Goal: Browse casually

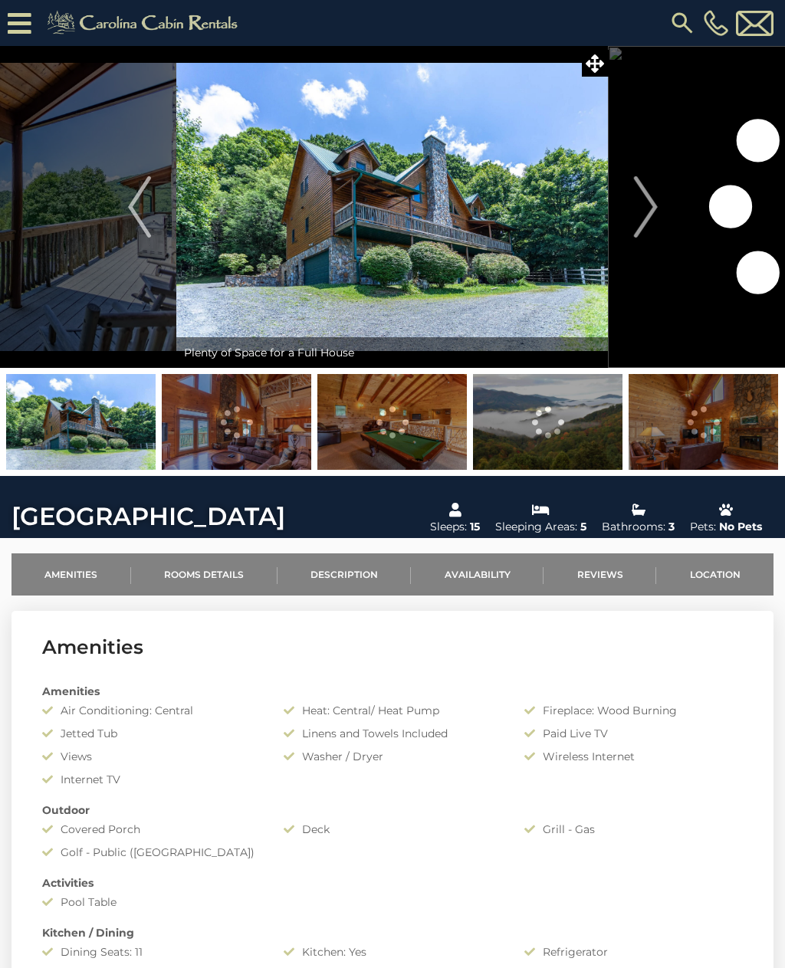
click at [644, 205] on img "Next" at bounding box center [645, 206] width 23 height 61
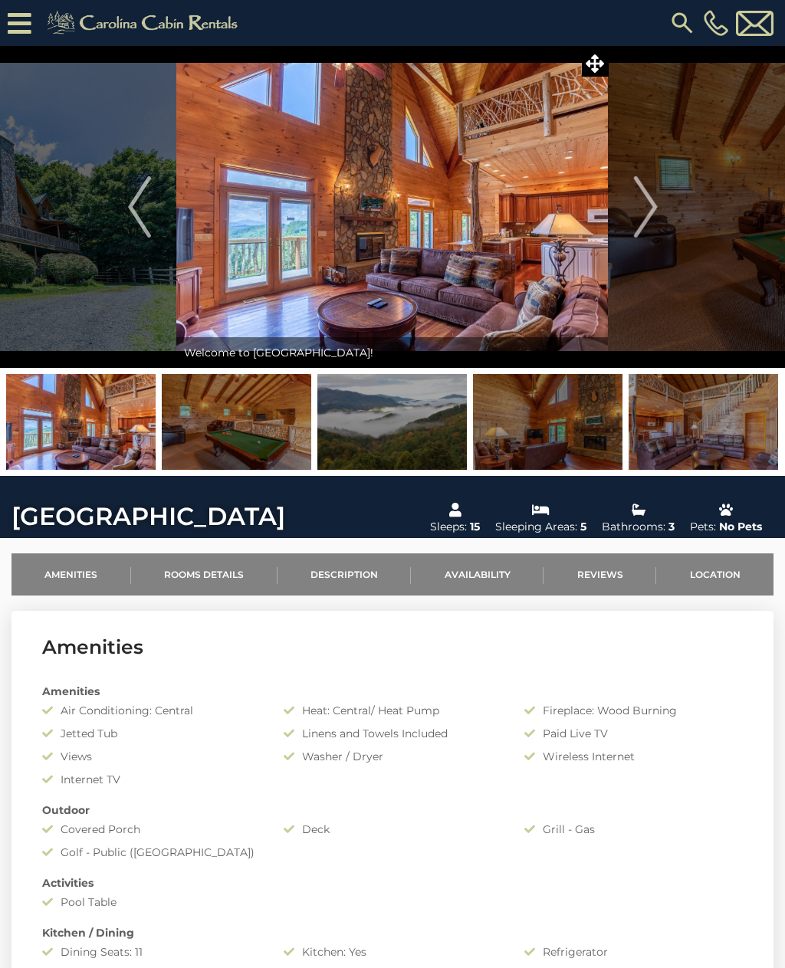
click at [642, 208] on img "Next" at bounding box center [645, 206] width 23 height 61
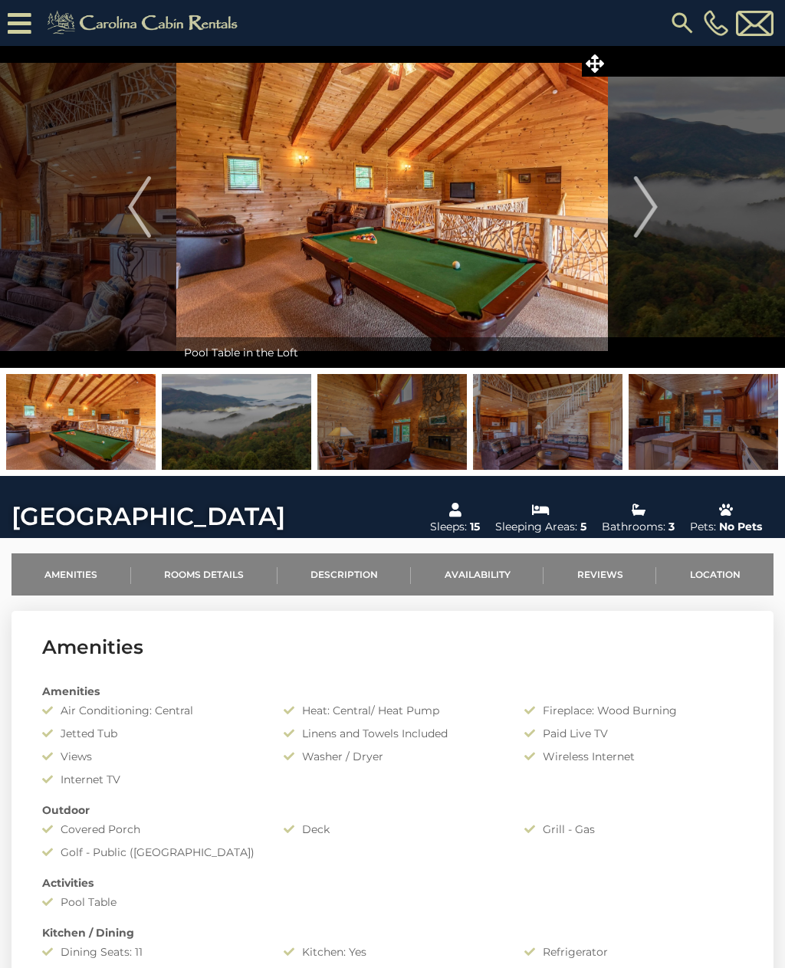
click at [236, 420] on img at bounding box center [236, 422] width 149 height 96
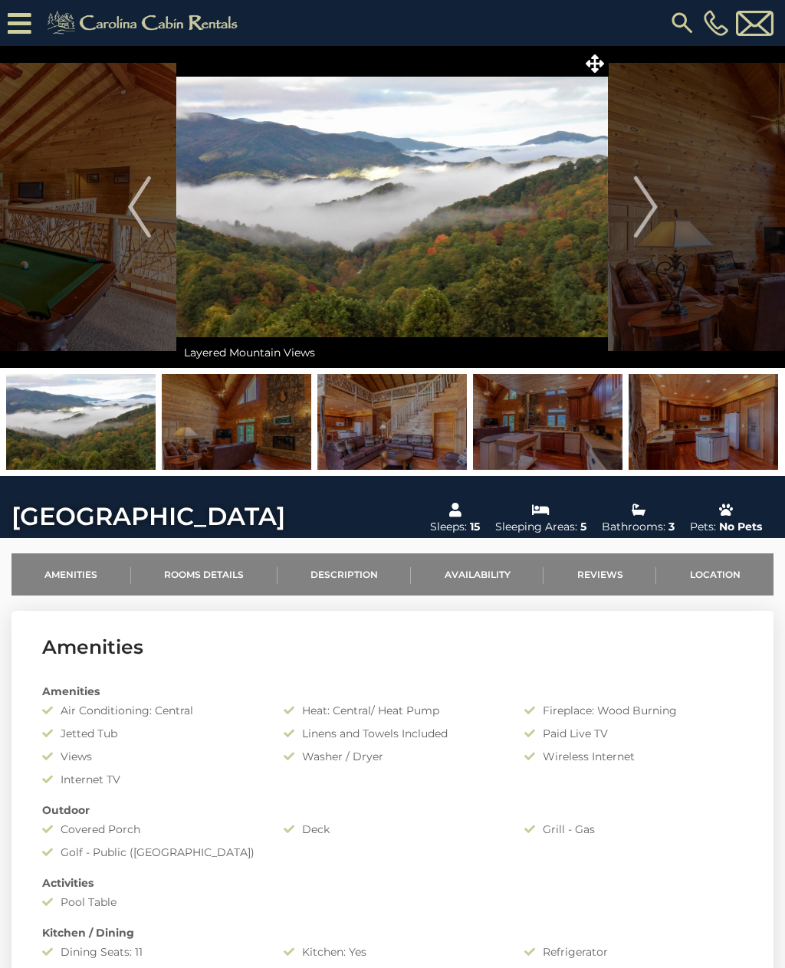
click at [250, 430] on img at bounding box center [236, 422] width 149 height 96
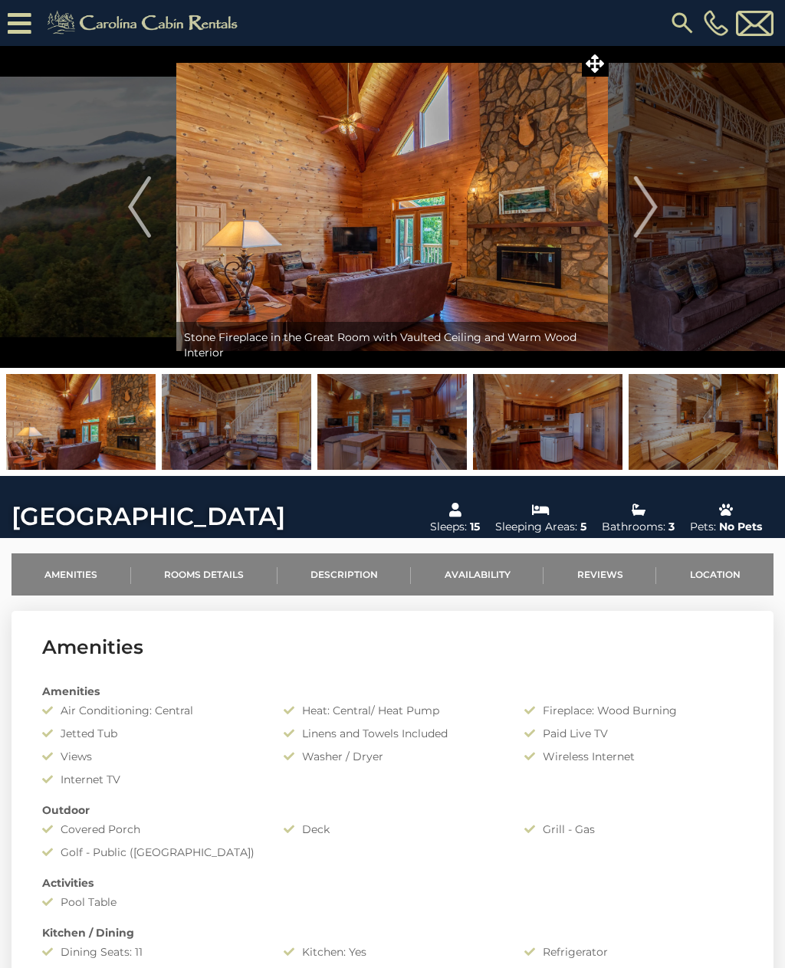
click at [258, 421] on img at bounding box center [236, 422] width 149 height 96
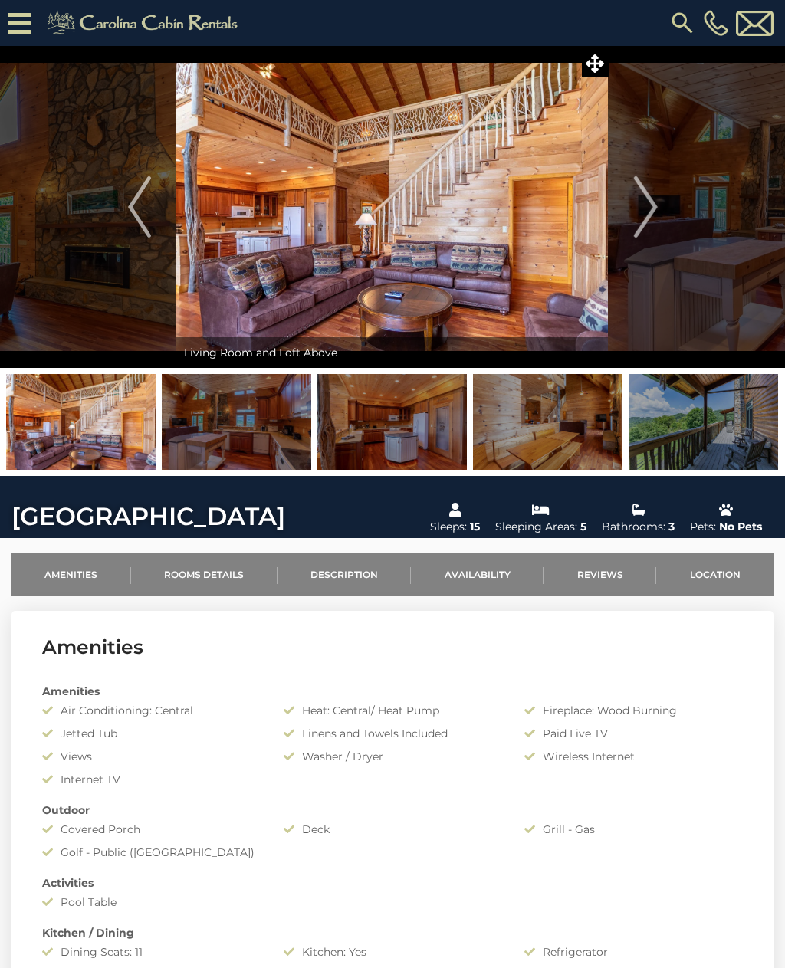
click at [255, 432] on img at bounding box center [236, 422] width 149 height 96
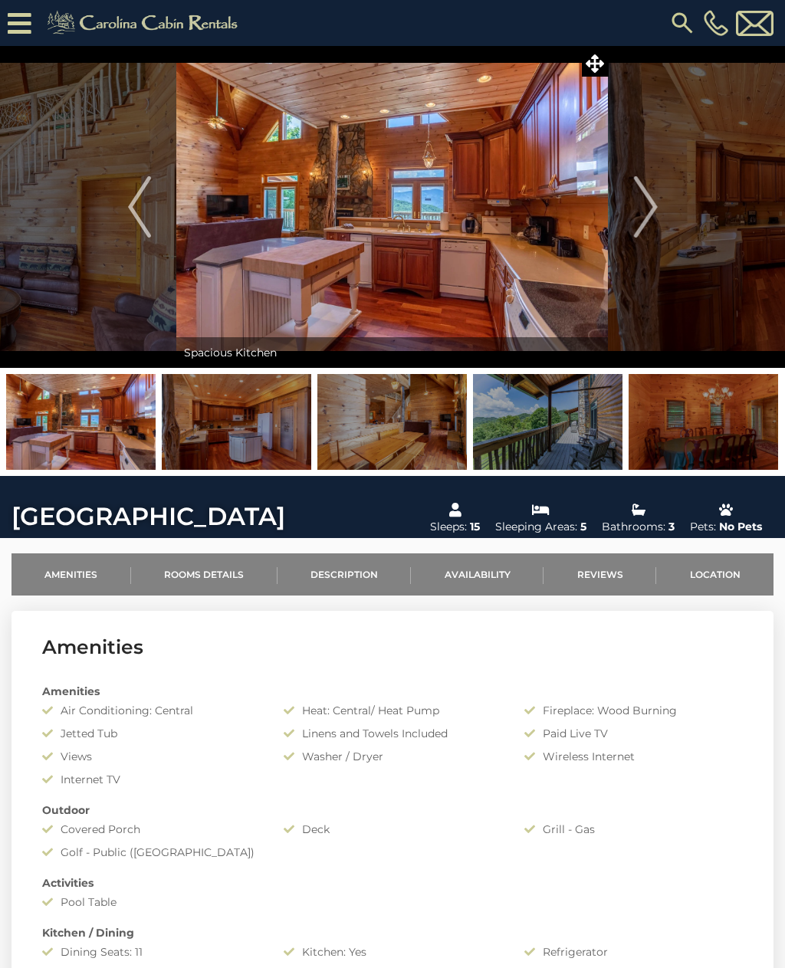
click at [259, 433] on img at bounding box center [236, 422] width 149 height 96
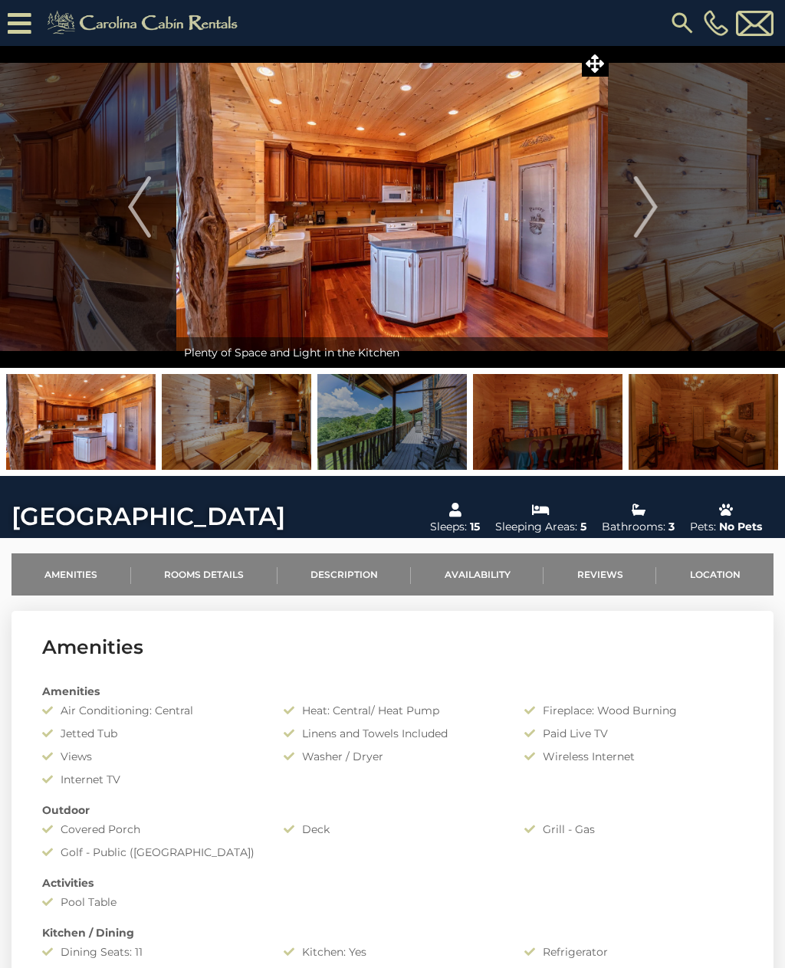
click at [250, 429] on img at bounding box center [236, 422] width 149 height 96
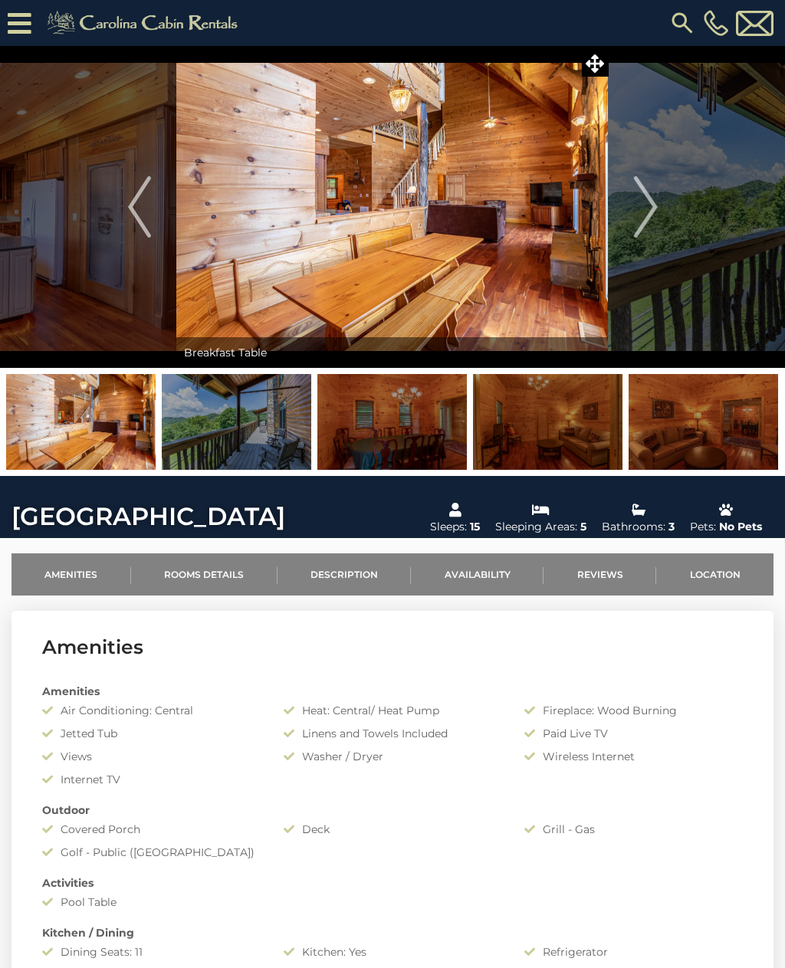
click at [249, 436] on img at bounding box center [236, 422] width 149 height 96
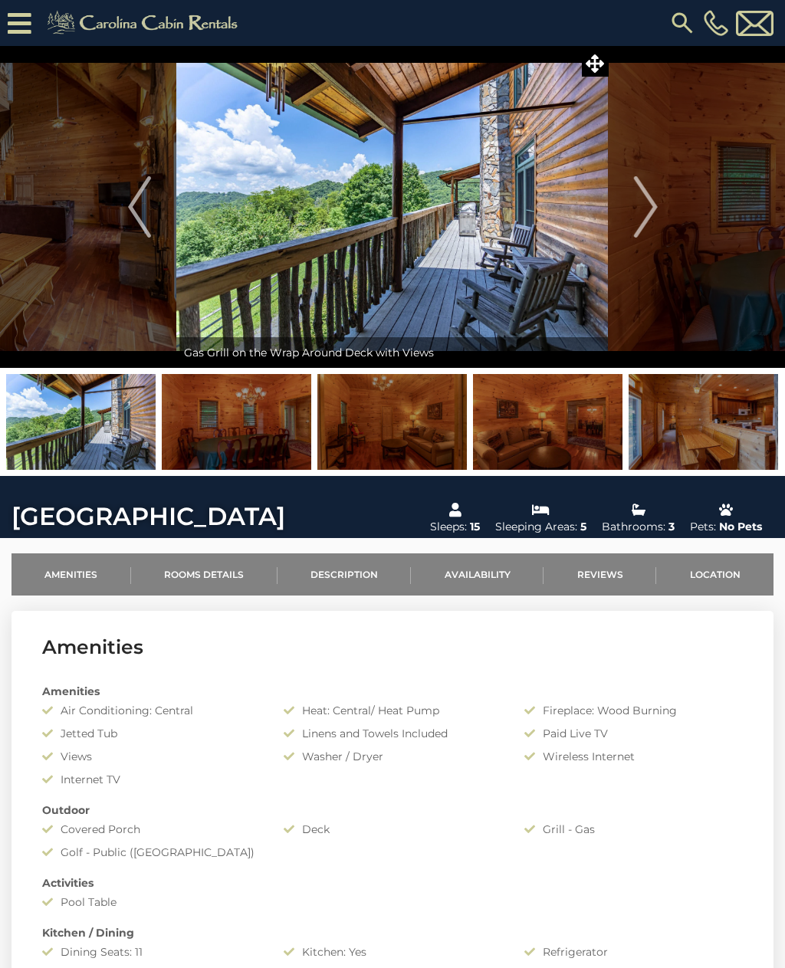
click at [248, 420] on img at bounding box center [236, 422] width 149 height 96
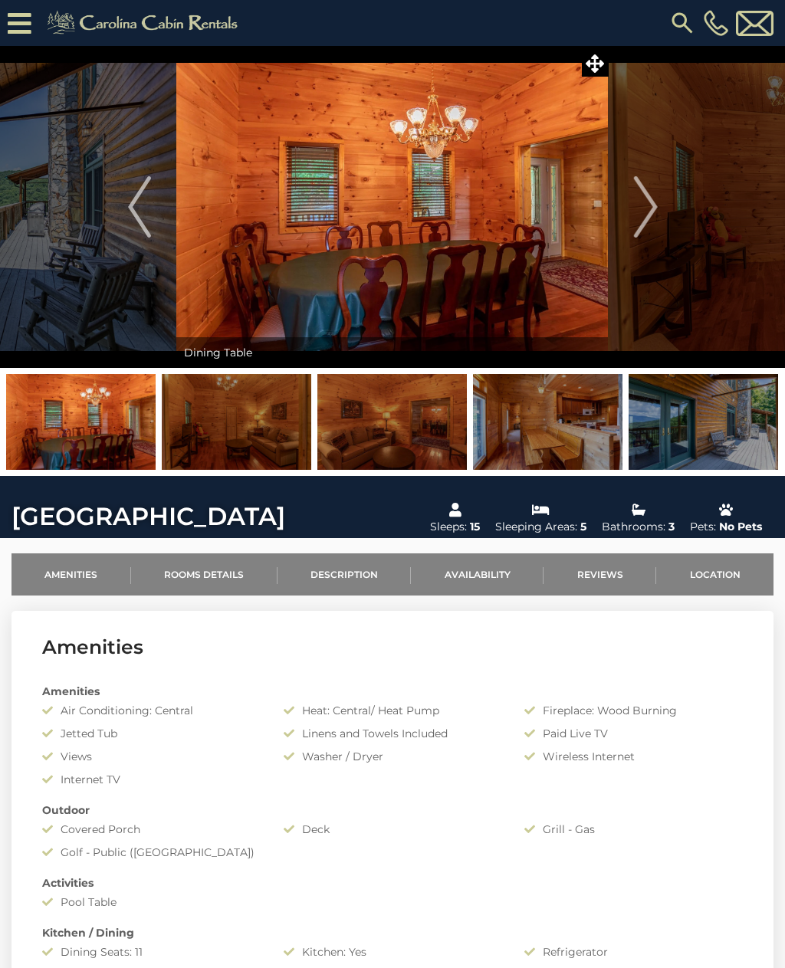
click at [250, 418] on img at bounding box center [236, 422] width 149 height 96
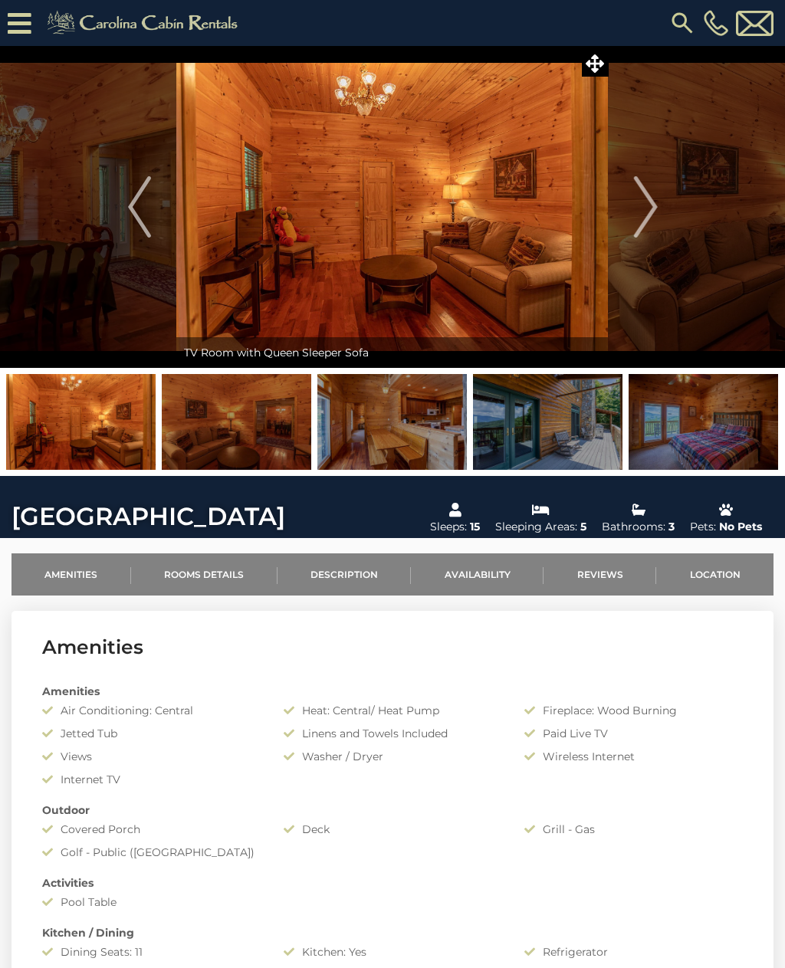
click at [231, 440] on img at bounding box center [236, 422] width 149 height 96
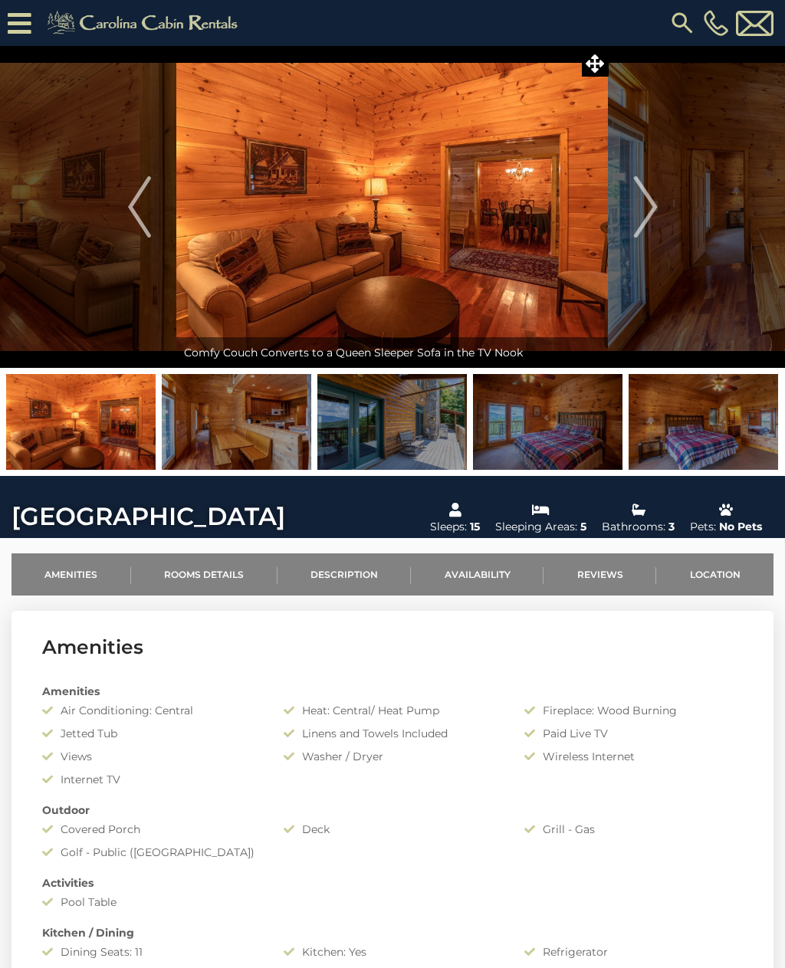
click at [264, 410] on img at bounding box center [236, 422] width 149 height 96
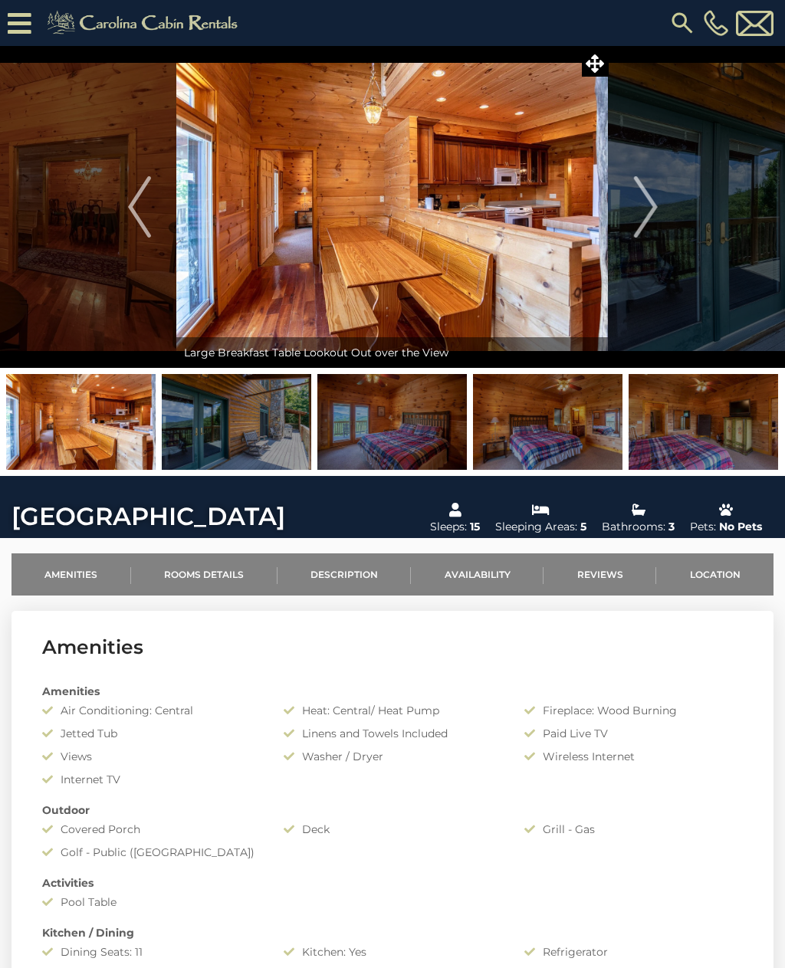
click at [260, 422] on img at bounding box center [236, 422] width 149 height 96
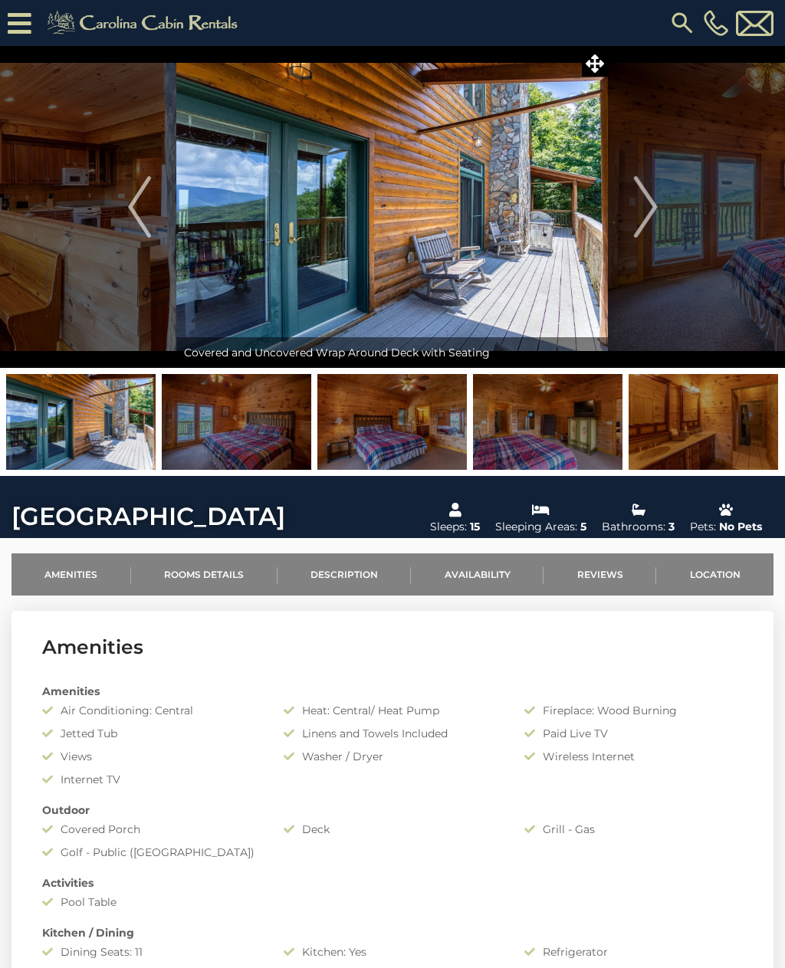
click at [258, 425] on img at bounding box center [236, 422] width 149 height 96
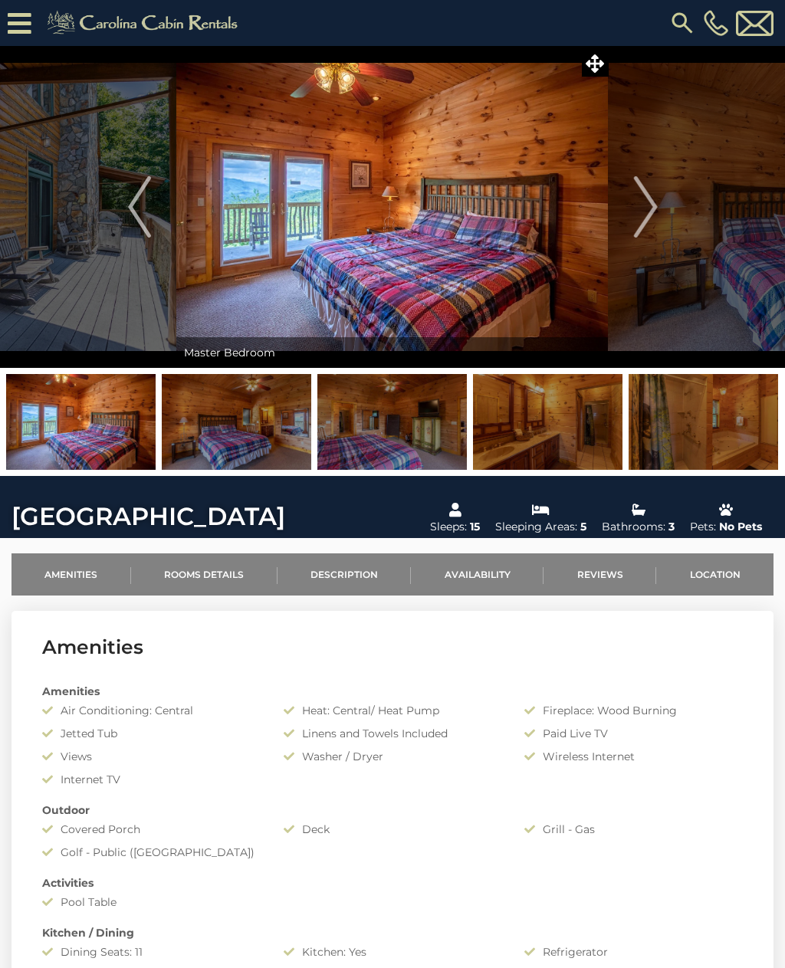
click at [260, 433] on img at bounding box center [236, 422] width 149 height 96
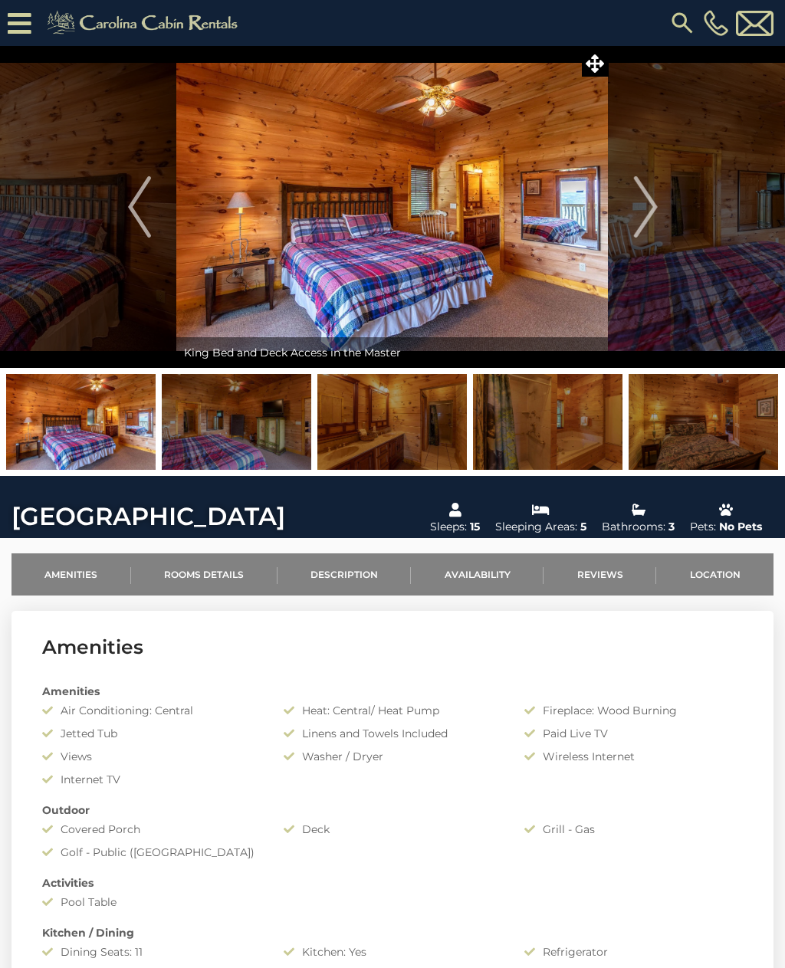
click at [261, 438] on img at bounding box center [236, 422] width 149 height 96
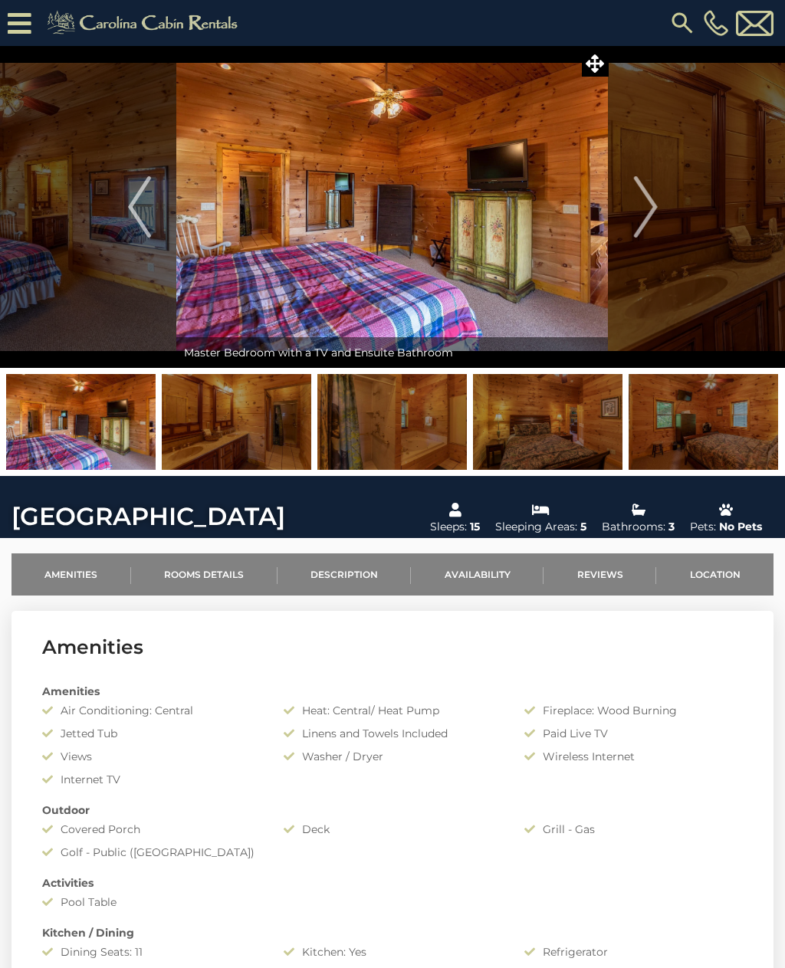
click at [262, 435] on img at bounding box center [236, 422] width 149 height 96
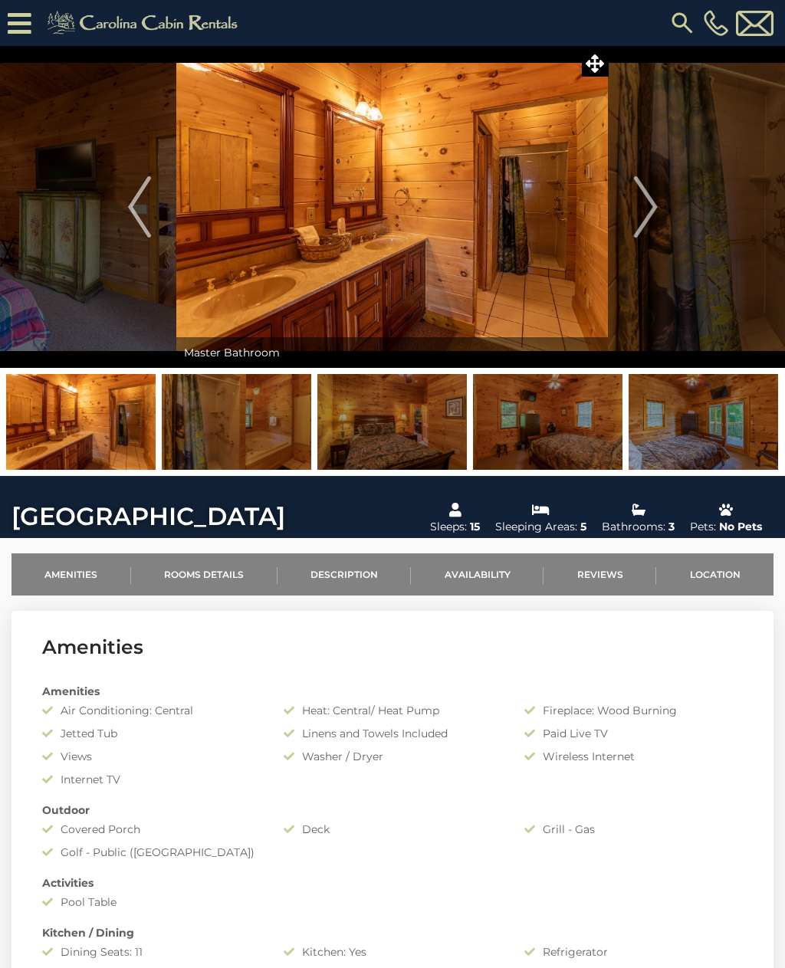
click at [277, 427] on img at bounding box center [236, 422] width 149 height 96
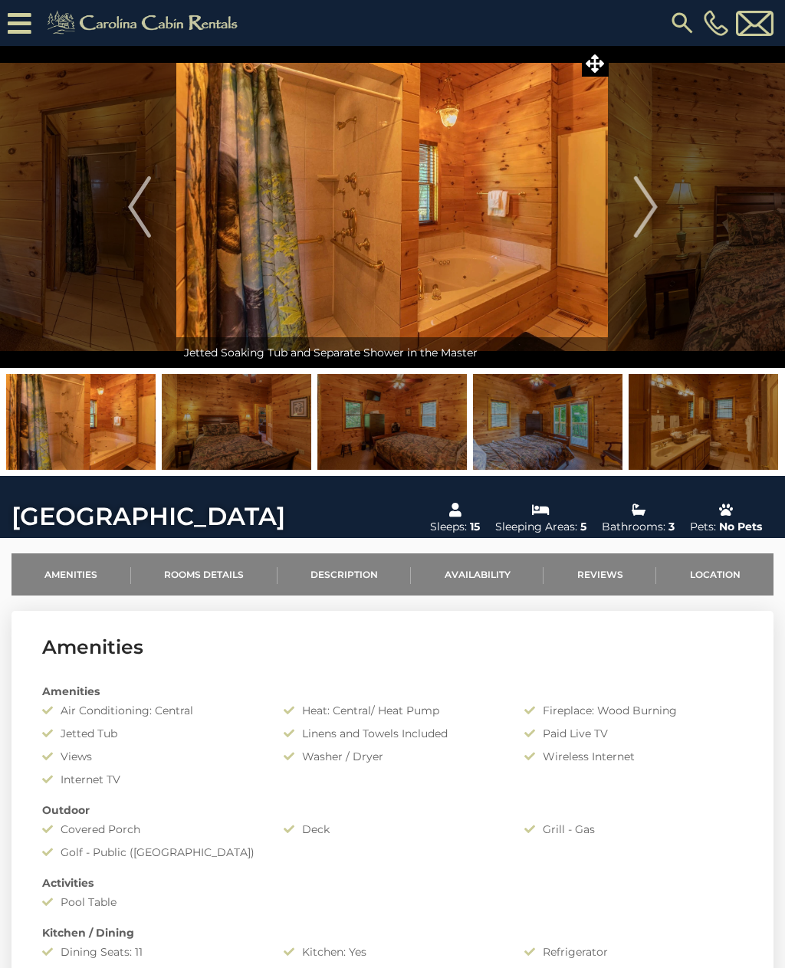
click at [271, 419] on img at bounding box center [236, 422] width 149 height 96
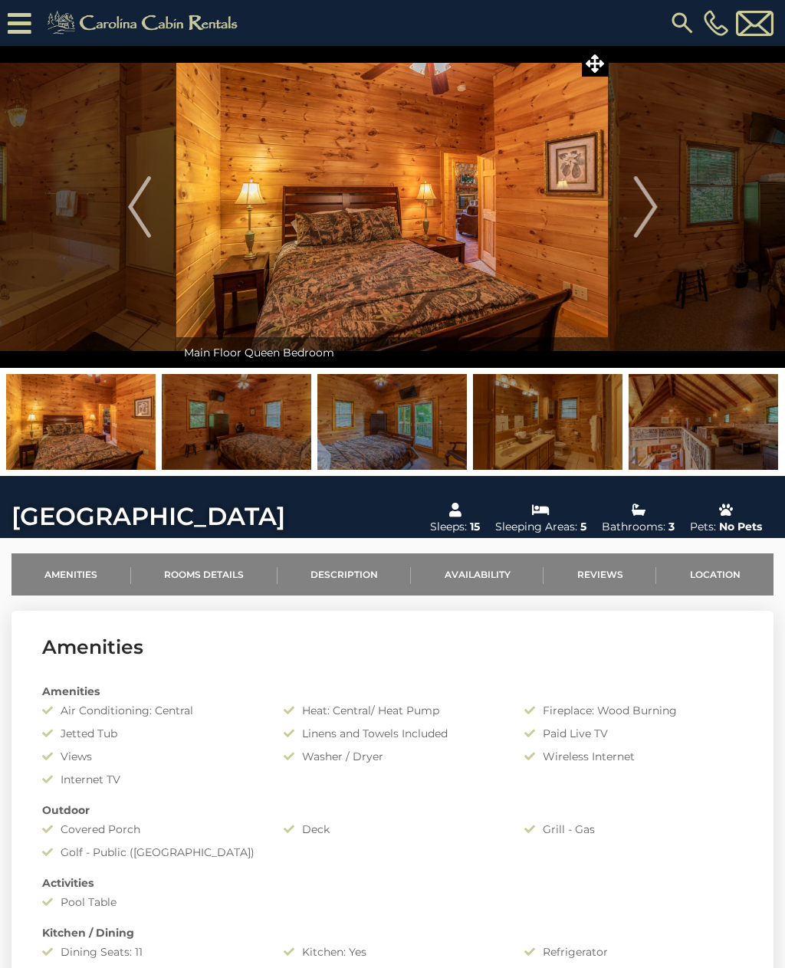
click at [260, 439] on img at bounding box center [236, 422] width 149 height 96
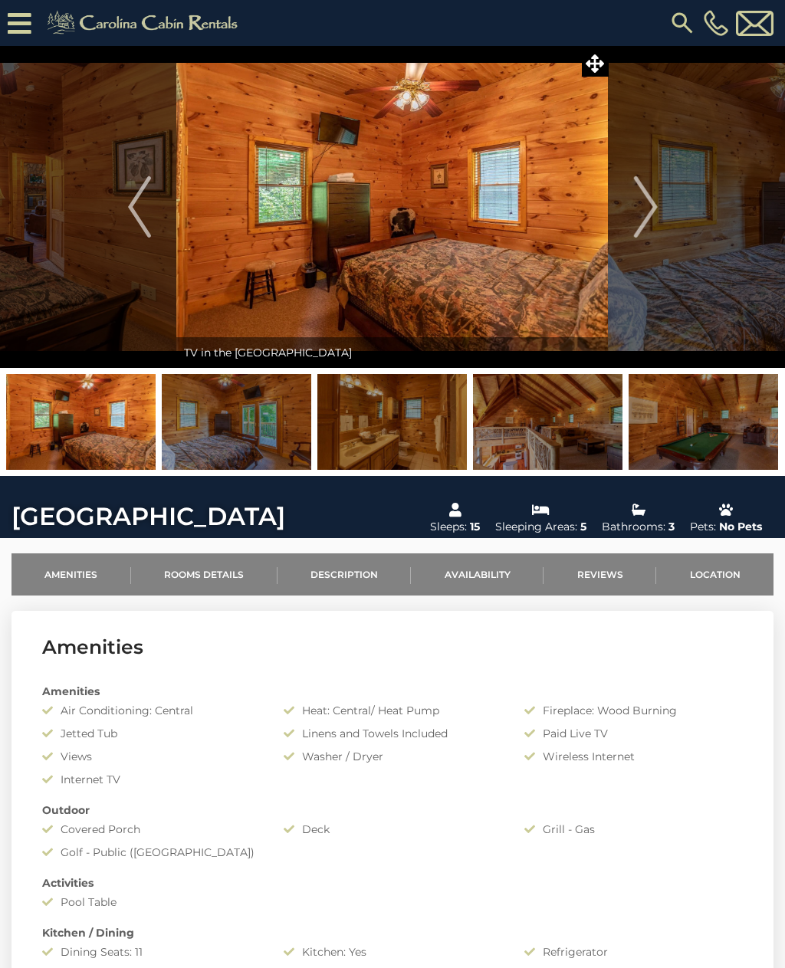
click at [262, 425] on img at bounding box center [236, 422] width 149 height 96
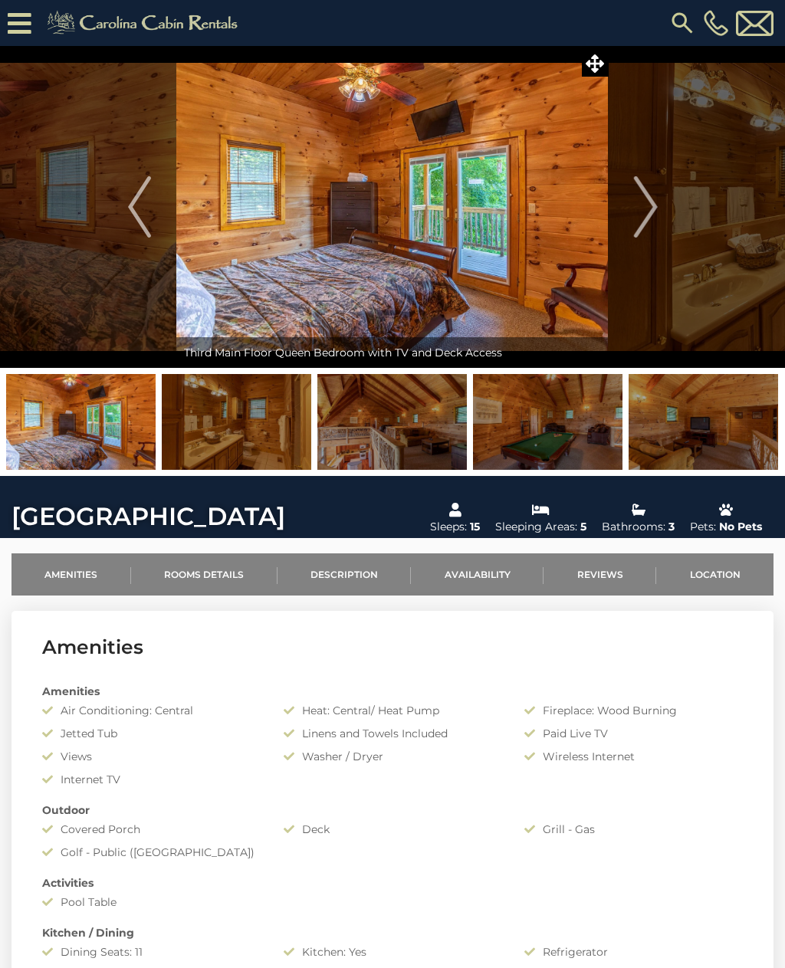
click at [273, 429] on img at bounding box center [236, 422] width 149 height 96
